Goal: Task Accomplishment & Management: Manage account settings

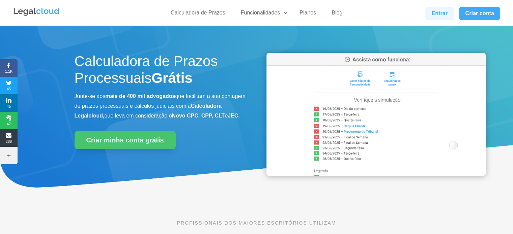
click at [439, 16] on link "Entrar" at bounding box center [439, 13] width 28 height 13
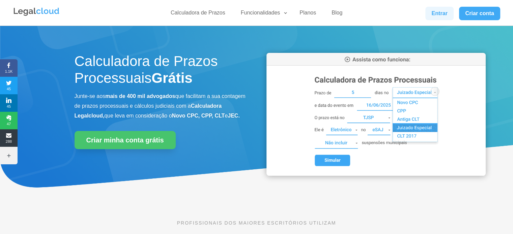
click at [433, 10] on link "Entrar" at bounding box center [439, 13] width 28 height 13
click at [448, 15] on link "Entrar" at bounding box center [439, 13] width 28 height 13
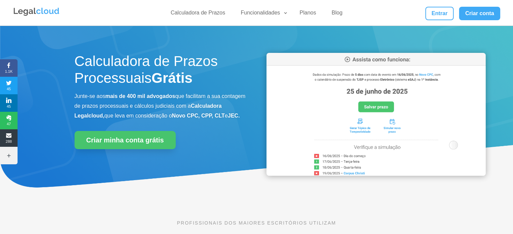
drag, startPoint x: 0, startPoint y: 0, endPoint x: 416, endPoint y: 20, distance: 416.8
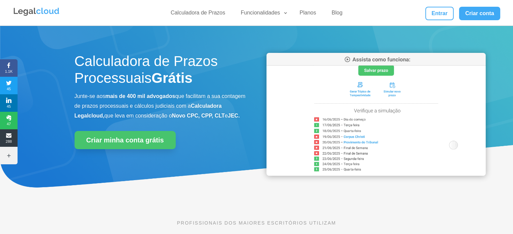
click at [439, 11] on link "Entrar" at bounding box center [439, 13] width 28 height 13
